Goal: Obtain resource: Obtain resource

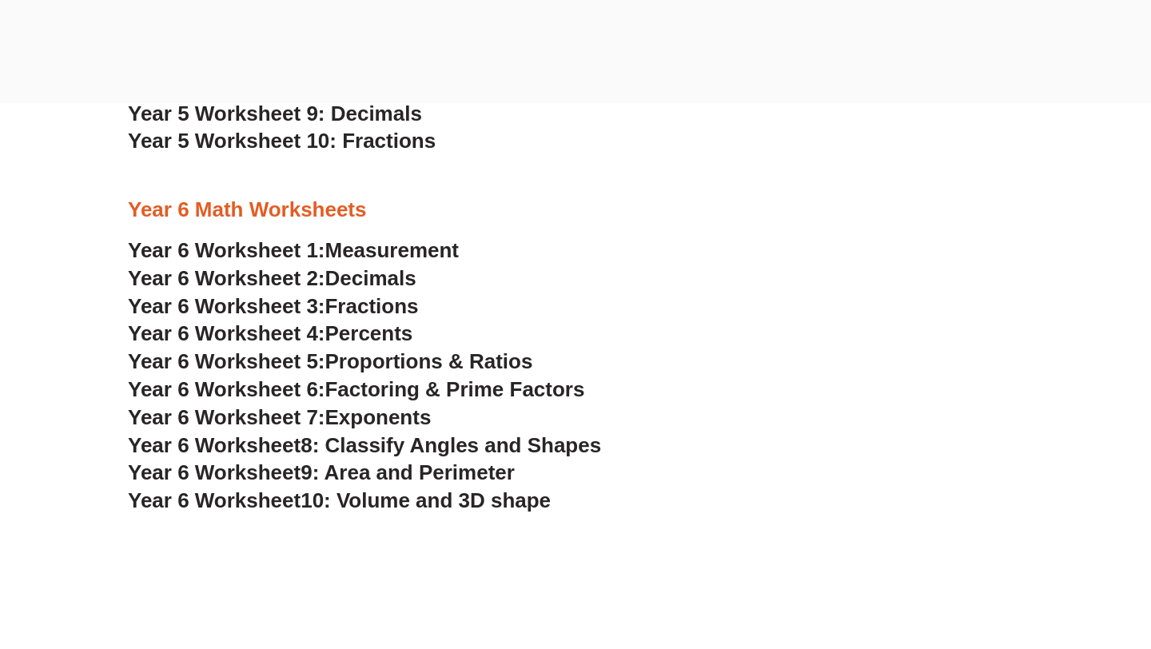
scroll to position [3148, 0]
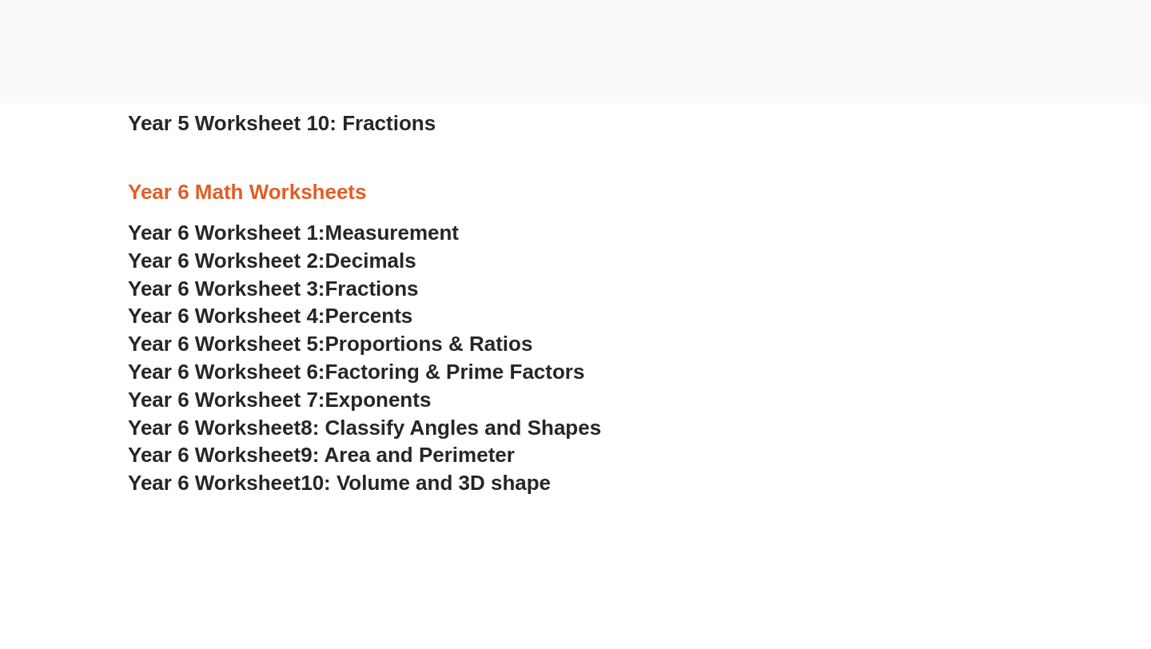
click at [389, 428] on span "8: Classify Angles and Shapes" at bounding box center [451, 428] width 301 height 24
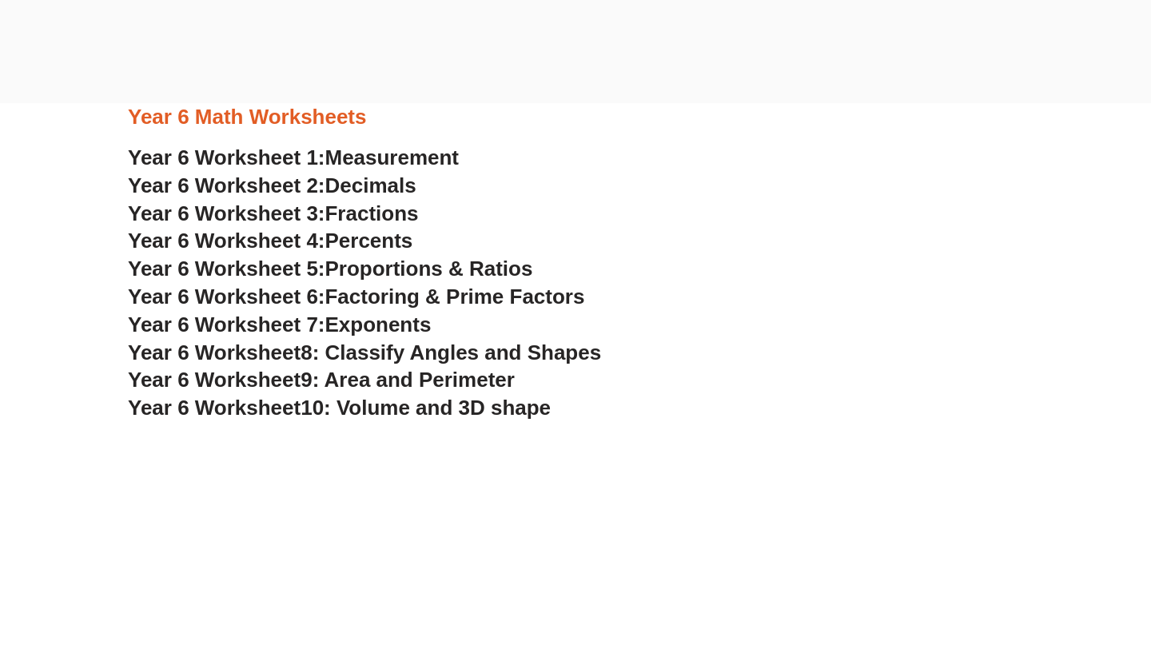
scroll to position [3248, 0]
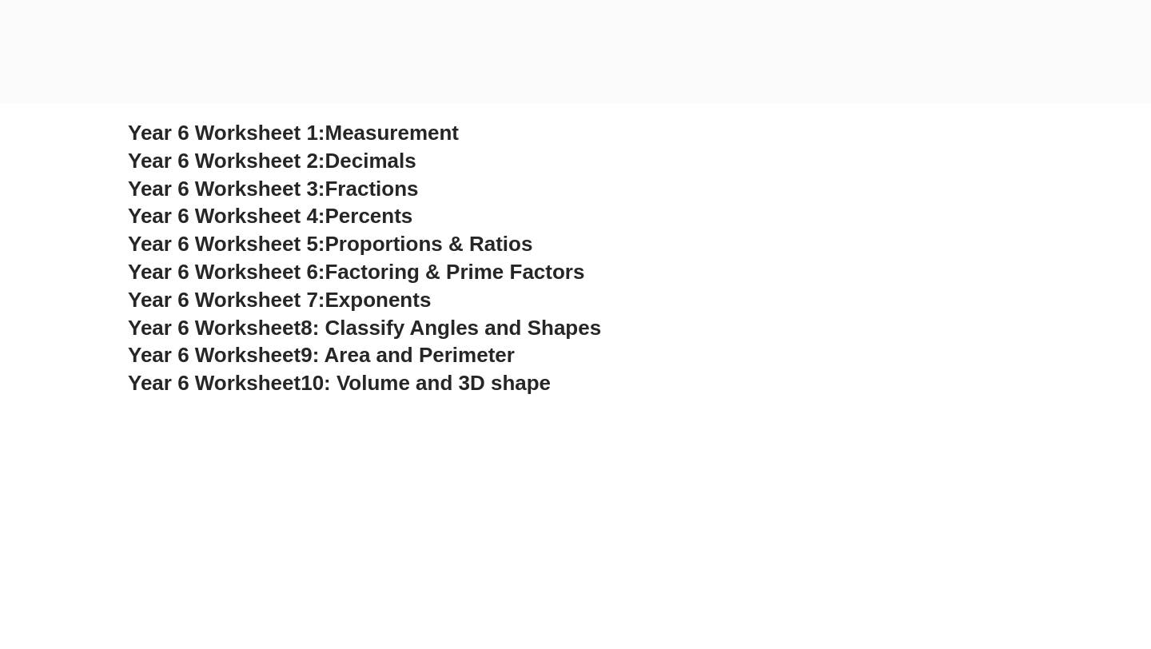
click at [353, 384] on span "10: Volume and 3D shape" at bounding box center [426, 383] width 250 height 24
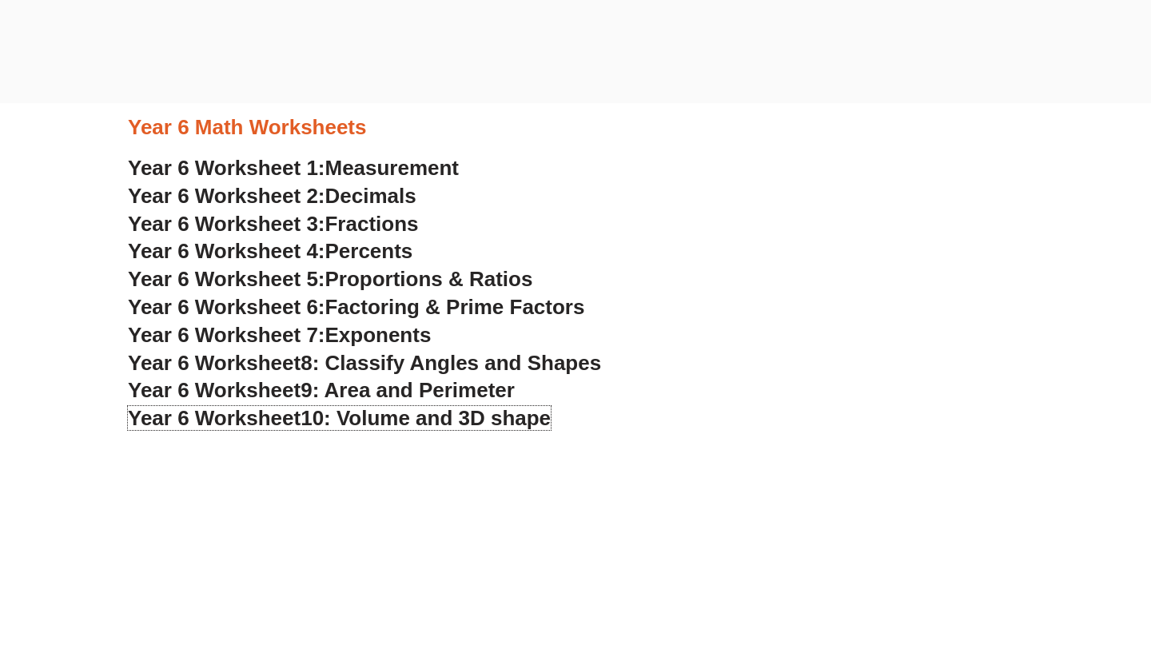
scroll to position [3227, 0]
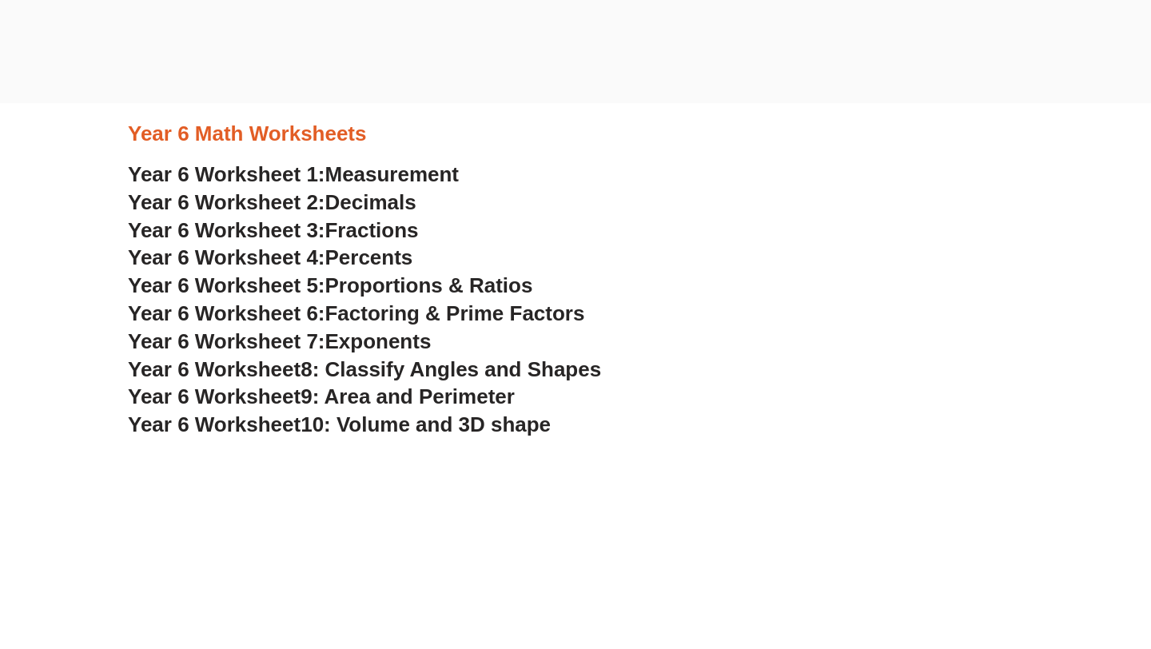
click at [392, 398] on span "9: Area and Perimeter" at bounding box center [408, 396] width 214 height 24
click at [388, 340] on span "Exponents" at bounding box center [378, 341] width 106 height 24
click at [448, 423] on span "10: Volume and 3D shape" at bounding box center [426, 424] width 250 height 24
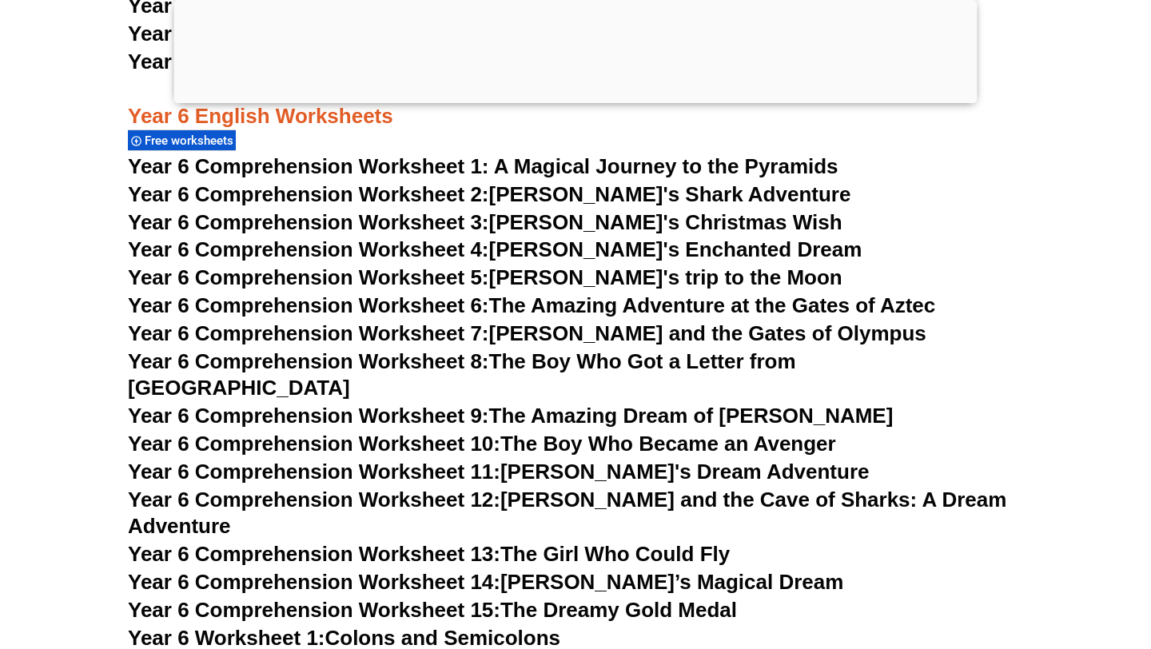
scroll to position [8901, 0]
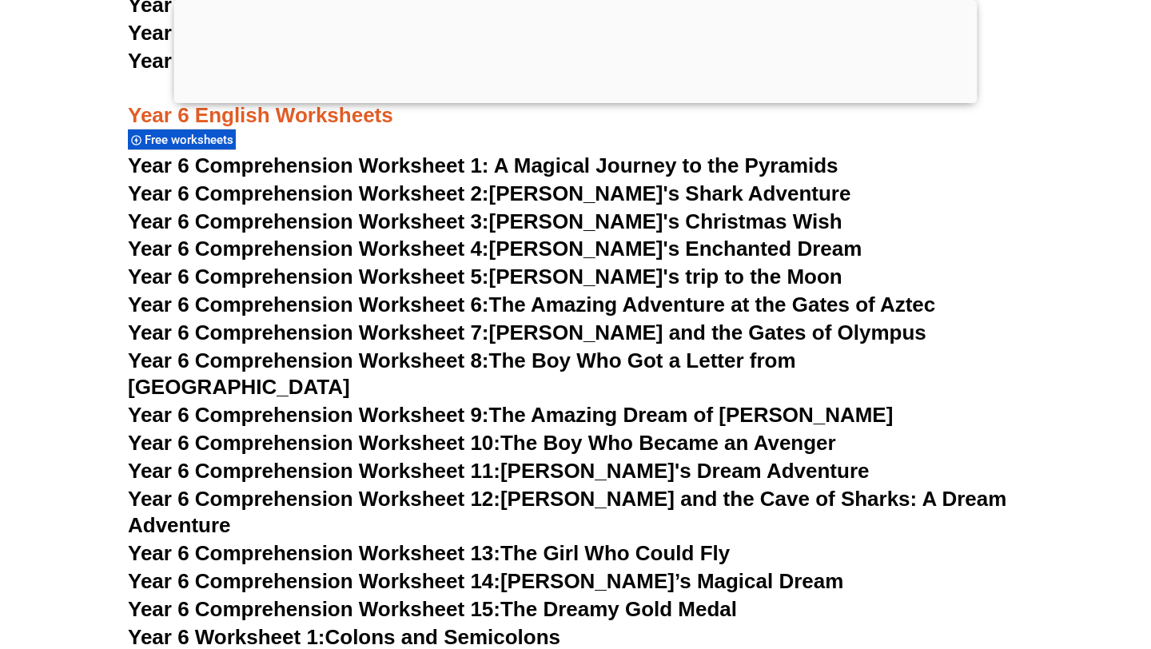
click at [565, 220] on link "Year 6 Comprehension Worksheet 3: Tommy's Christmas Wish" at bounding box center [485, 221] width 715 height 24
click at [605, 250] on link "Year 6 Comprehension Worksheet 4: Lily's Enchanted Dream" at bounding box center [495, 249] width 734 height 24
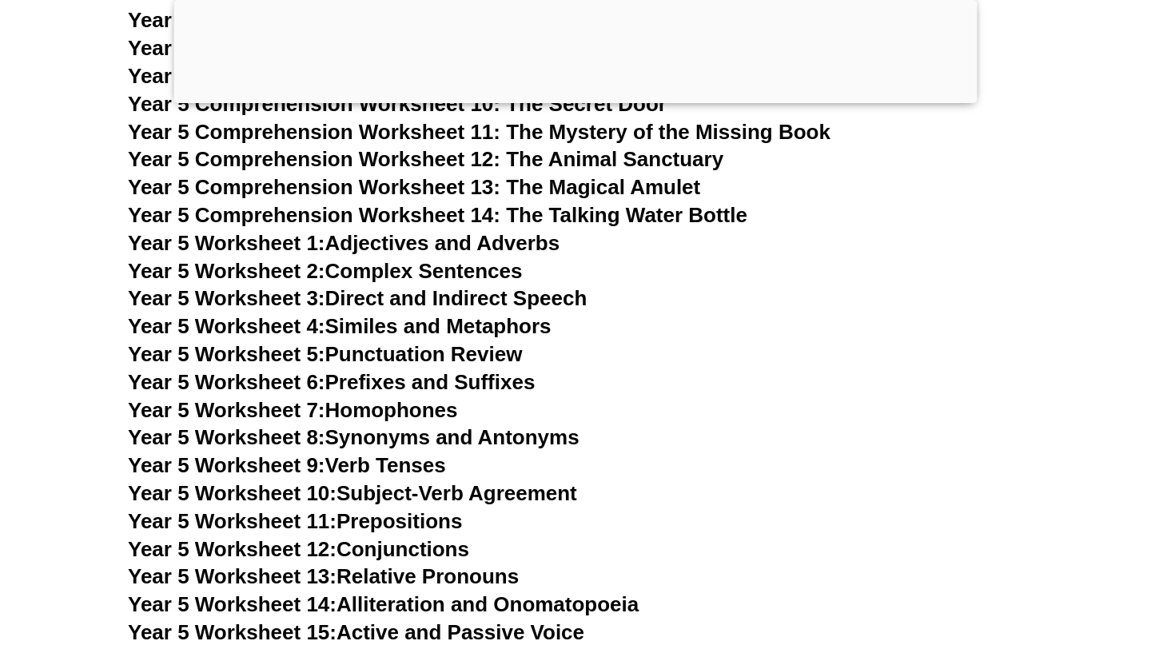
scroll to position [7795, 0]
